Goal: Connect with others: Connect with others

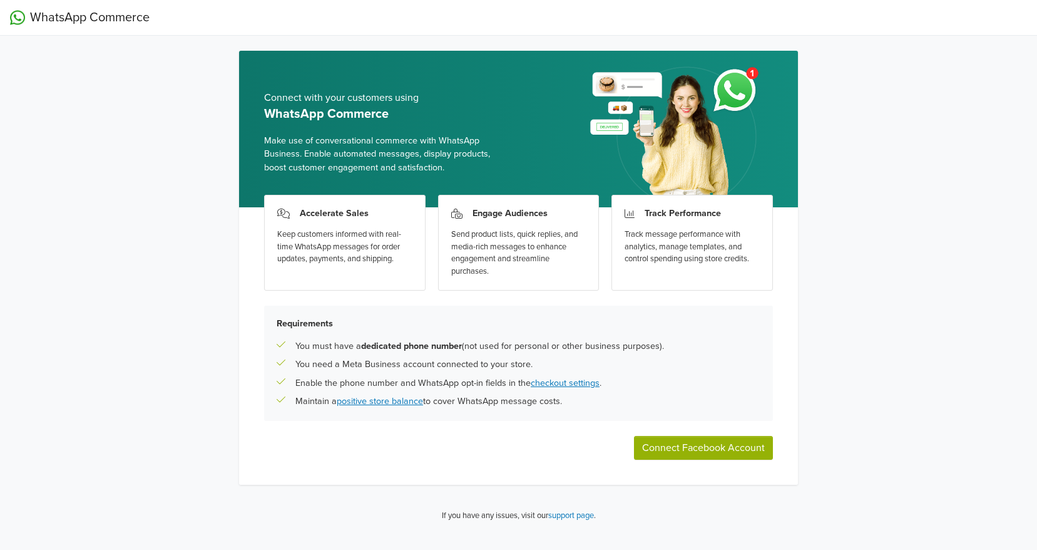
click at [741, 449] on button "Connect Facebook Account" at bounding box center [703, 448] width 139 height 24
click at [737, 88] on img at bounding box center [676, 133] width 193 height 148
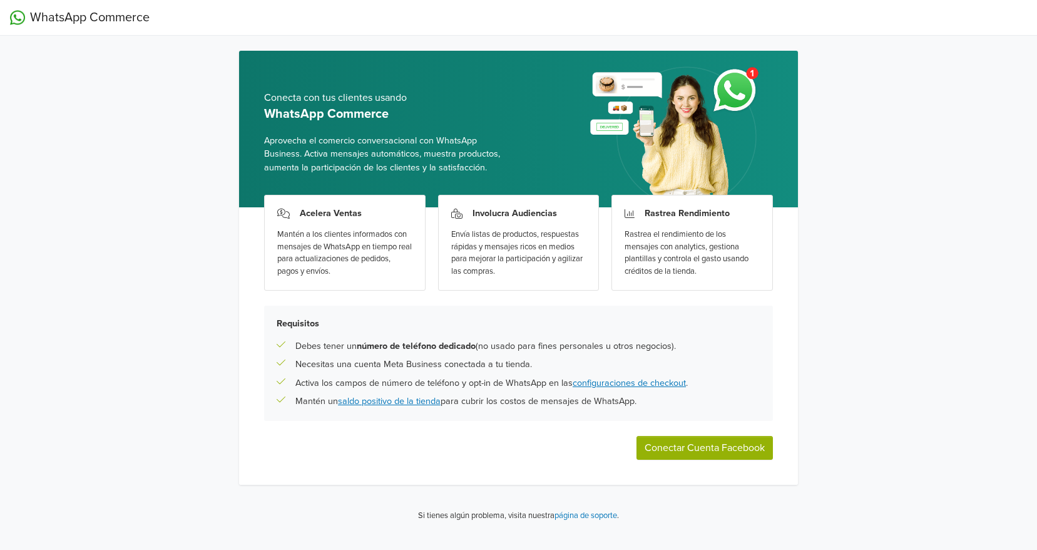
click at [340, 245] on div "Mantén a los clientes informados con mensajes de WhatsApp en tiempo real para a…" at bounding box center [344, 252] width 135 height 49
click at [530, 250] on div "Envía listas de productos, respuestas rápidas y mensajes ricos en medios para m…" at bounding box center [518, 252] width 135 height 49
click at [721, 251] on div "Rastrea el rendimiento de los mensajes con analytics, gestiona plantillas y con…" at bounding box center [692, 252] width 135 height 49
